Goal: Information Seeking & Learning: Learn about a topic

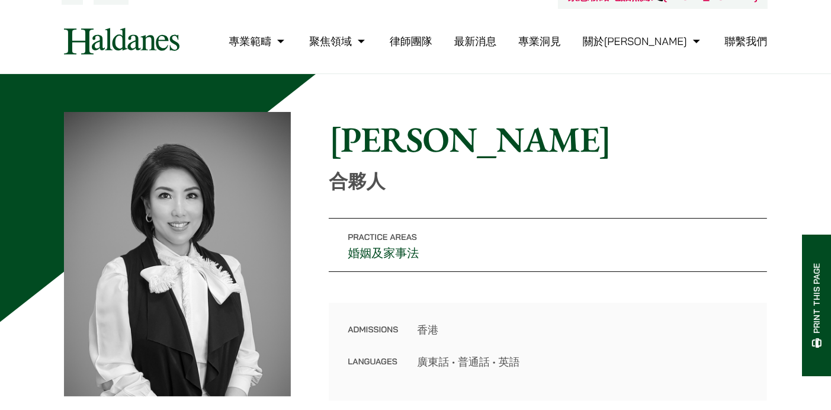
scroll to position [18, 0]
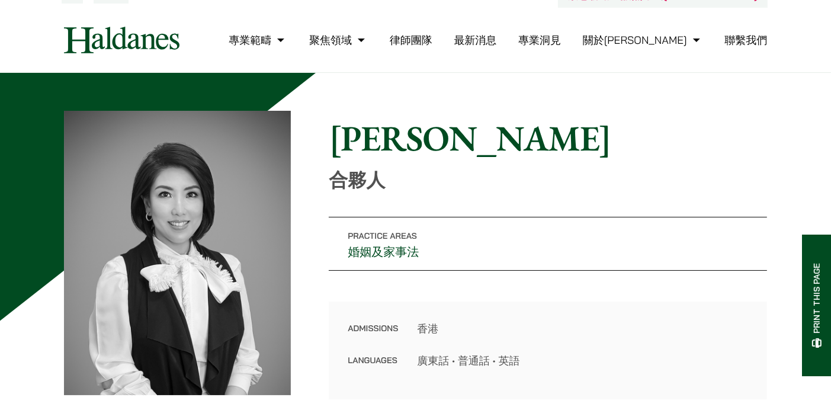
click at [432, 41] on link "律師團隊" at bounding box center [411, 40] width 43 height 14
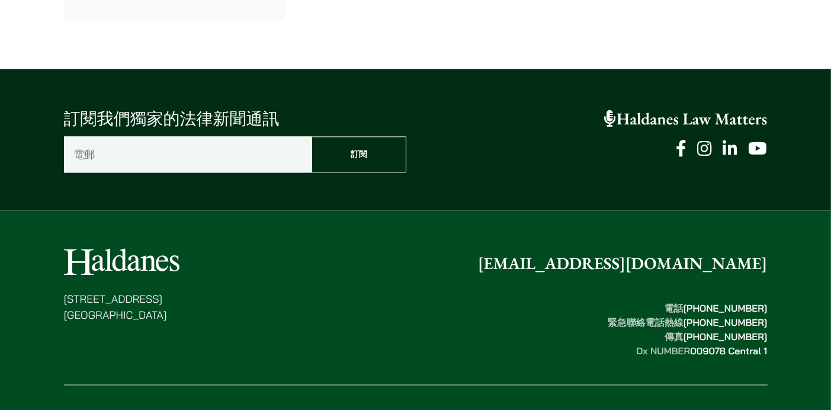
scroll to position [6710, 0]
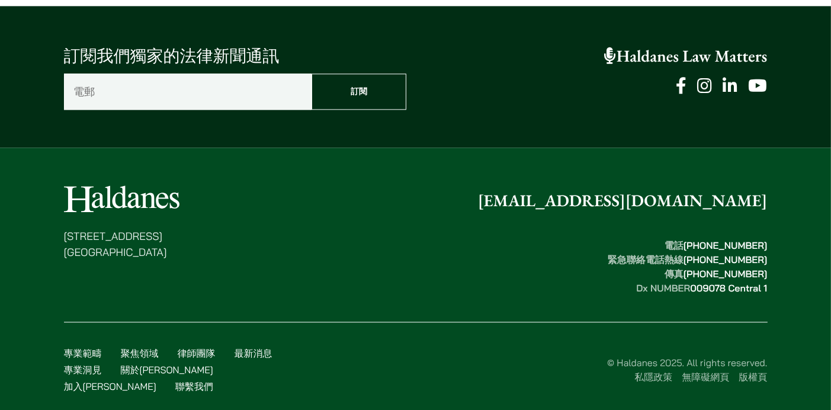
click at [156, 380] on link "加入[PERSON_NAME]" at bounding box center [110, 386] width 92 height 12
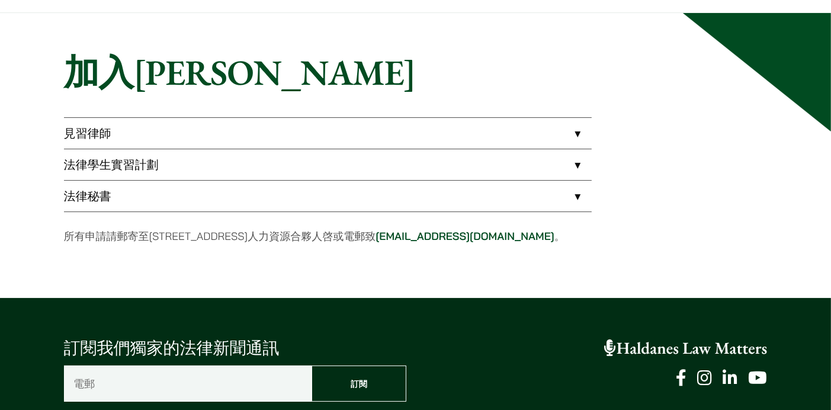
scroll to position [78, 0]
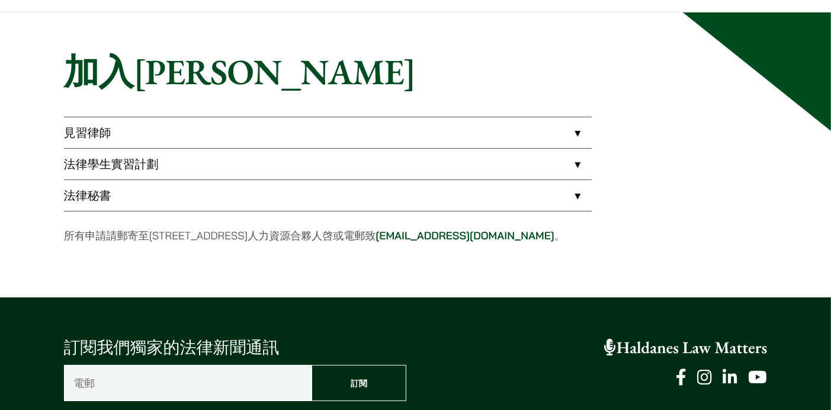
click at [426, 198] on link "法律秘書" at bounding box center [328, 195] width 528 height 31
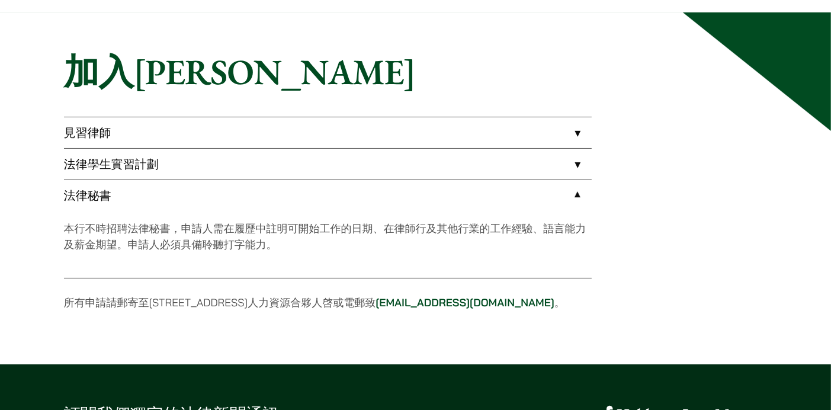
click at [428, 160] on link "法律學生實習計劃" at bounding box center [328, 164] width 528 height 31
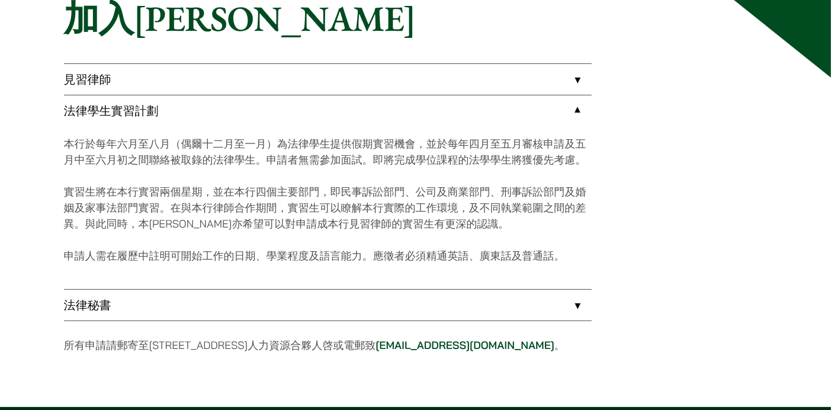
scroll to position [139, 0]
